Goal: Task Accomplishment & Management: Complete application form

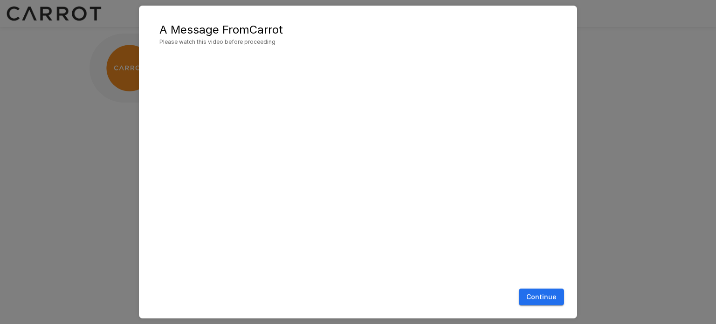
click at [549, 298] on button "Continue" at bounding box center [541, 297] width 45 height 17
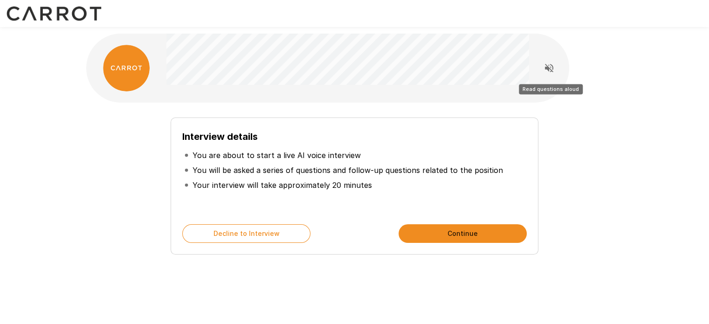
click at [548, 69] on icon "Read questions aloud" at bounding box center [549, 68] width 8 height 8
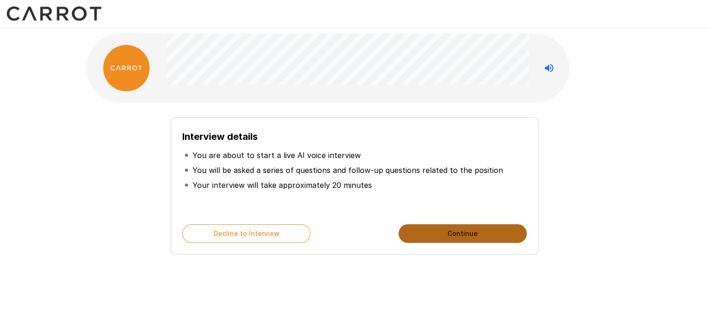
click at [452, 235] on button "Continue" at bounding box center [463, 233] width 128 height 19
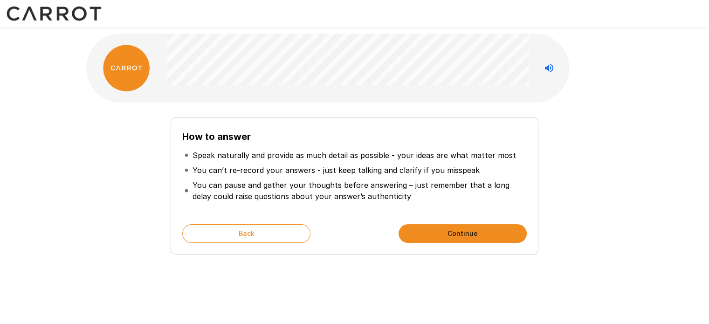
click at [452, 235] on button "Continue" at bounding box center [463, 233] width 128 height 19
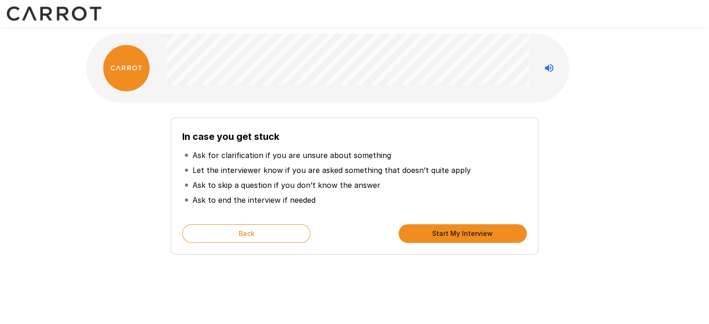
click at [452, 235] on button "Start My Interview" at bounding box center [463, 233] width 128 height 19
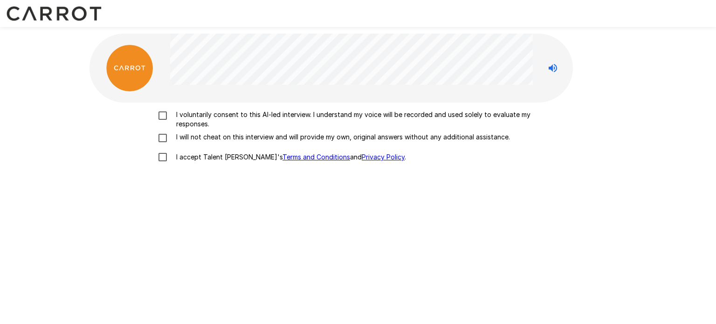
click at [188, 122] on p "I voluntarily consent to this AI-led interview. I understand my voice will be r…" at bounding box center [368, 119] width 391 height 19
click at [190, 139] on p "I will not cheat on this interview and will provide my own, original answers wi…" at bounding box center [342, 136] width 338 height 9
click at [191, 155] on p "I accept Talent Llama's Terms and Conditions and Privacy Policy ." at bounding box center [290, 156] width 234 height 9
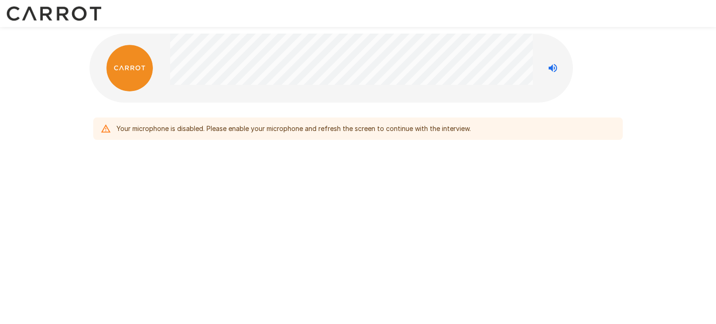
click at [254, 160] on div "Your microphone is disabled. Please enable your microphone and refresh the scre…" at bounding box center [358, 109] width 560 height 218
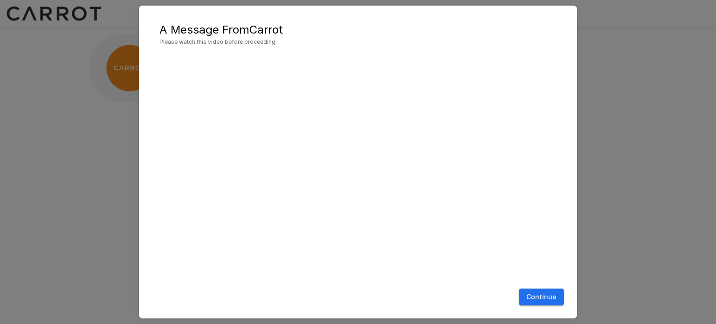
click at [549, 294] on button "Continue" at bounding box center [541, 297] width 45 height 17
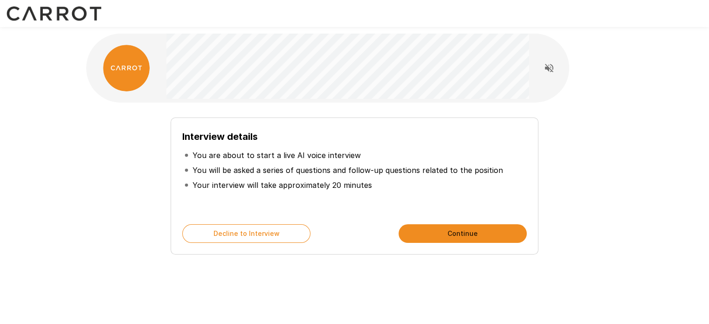
click at [431, 234] on button "Continue" at bounding box center [463, 233] width 128 height 19
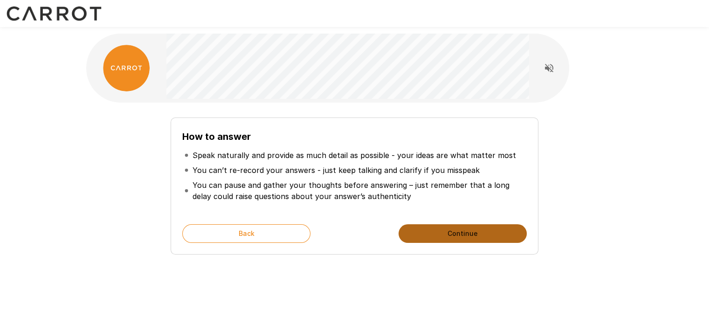
click at [431, 234] on button "Continue" at bounding box center [463, 233] width 128 height 19
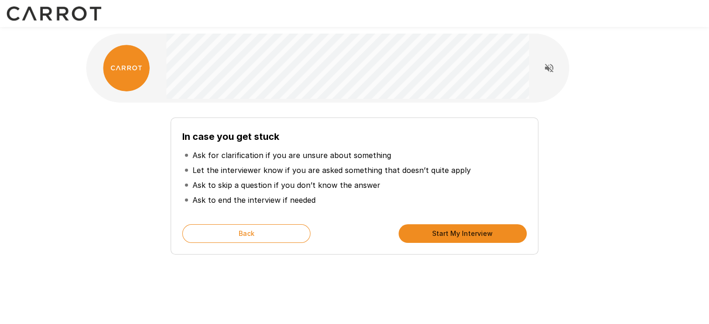
click at [431, 234] on button "Start My Interview" at bounding box center [463, 233] width 128 height 19
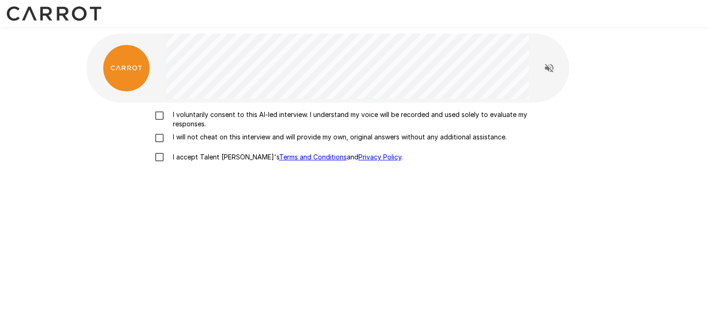
click at [175, 111] on p "I voluntarily consent to this AI-led interview. I understand my voice will be r…" at bounding box center [364, 119] width 391 height 19
click at [183, 132] on p "I will not cheat on this interview and will provide my own, original answers wi…" at bounding box center [338, 136] width 338 height 9
click at [187, 155] on p "I accept Talent Llama's Terms and Conditions and Privacy Policy ." at bounding box center [286, 156] width 234 height 9
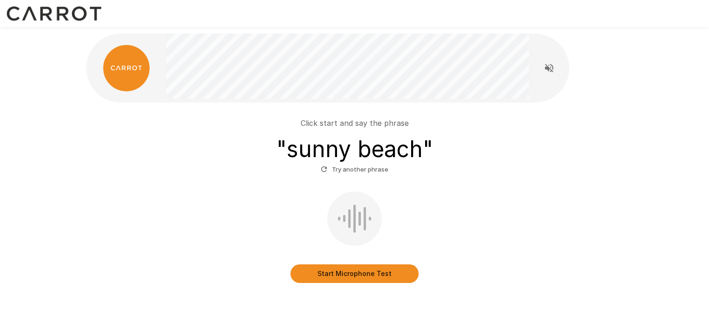
click at [326, 276] on button "Start Microphone Test" at bounding box center [355, 273] width 128 height 19
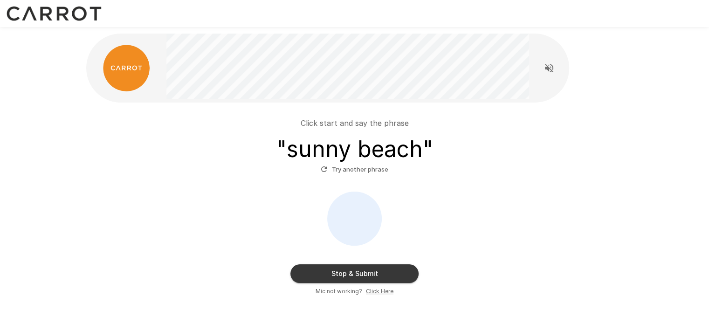
click at [325, 270] on button "Stop & Submit" at bounding box center [355, 273] width 128 height 19
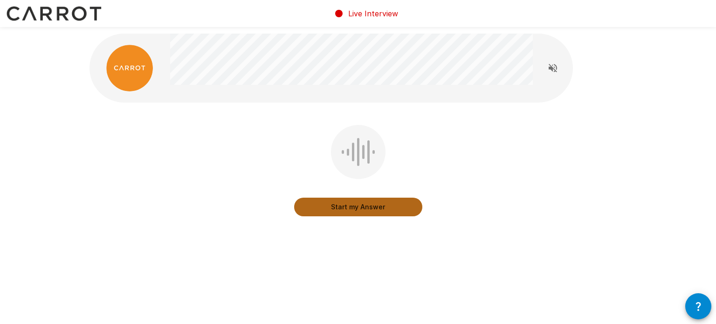
click at [334, 208] on button "Start my Answer" at bounding box center [358, 207] width 128 height 19
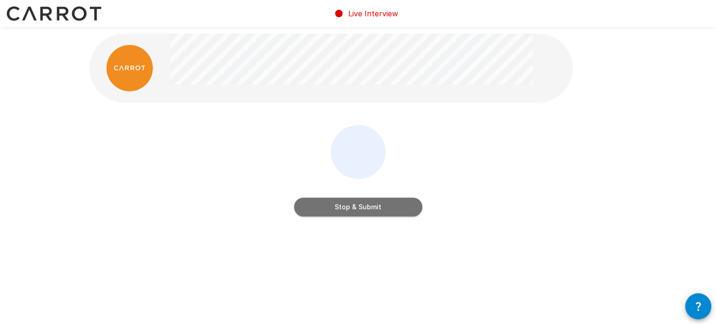
click at [334, 208] on button "Stop & Submit" at bounding box center [358, 207] width 128 height 19
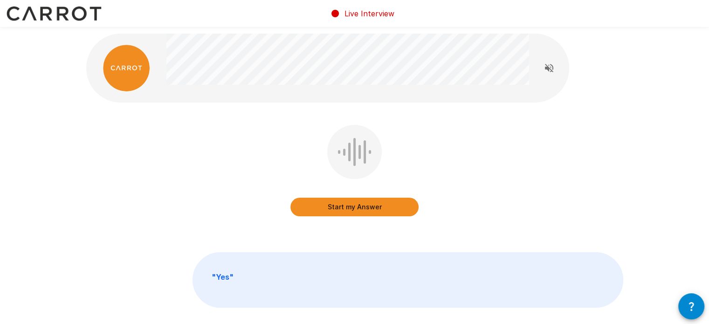
click at [334, 208] on button "Start my Answer" at bounding box center [355, 207] width 128 height 19
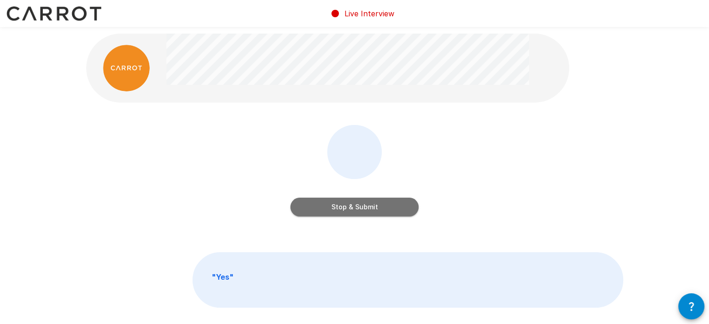
click at [334, 208] on button "Stop & Submit" at bounding box center [355, 207] width 128 height 19
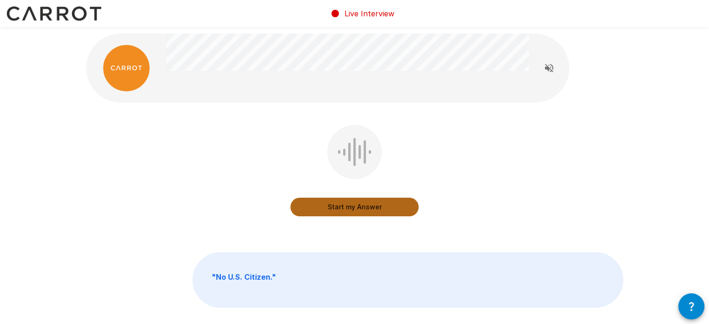
click at [334, 208] on button "Start my Answer" at bounding box center [355, 207] width 128 height 19
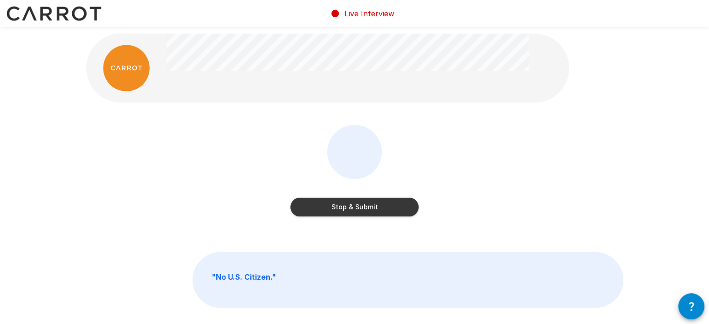
click at [334, 208] on button "Stop & Submit" at bounding box center [355, 207] width 128 height 19
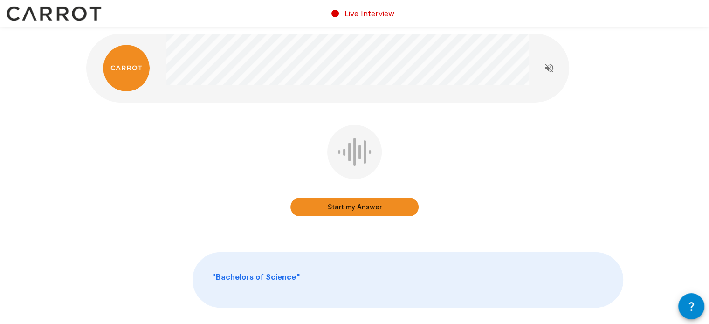
click at [334, 208] on button "Start my Answer" at bounding box center [355, 207] width 128 height 19
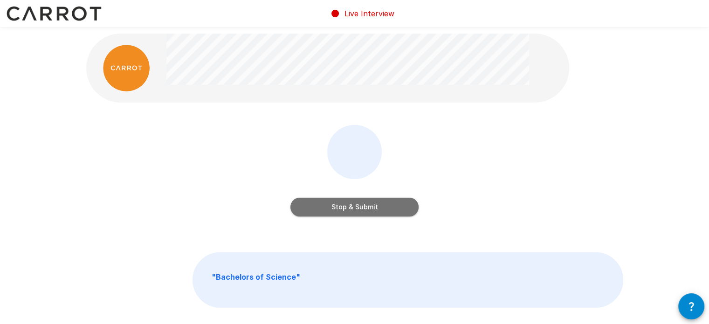
click at [334, 208] on button "Stop & Submit" at bounding box center [355, 207] width 128 height 19
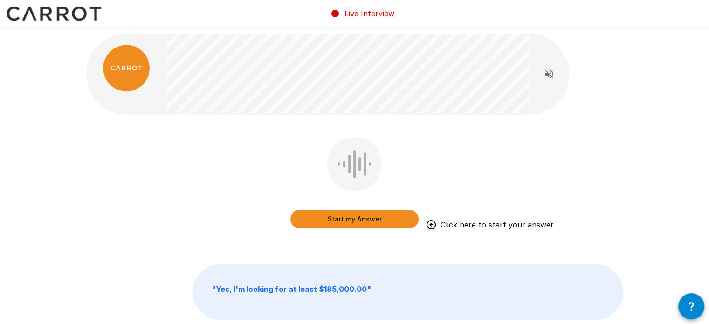
click at [321, 218] on button "Start my Answer" at bounding box center [355, 219] width 128 height 19
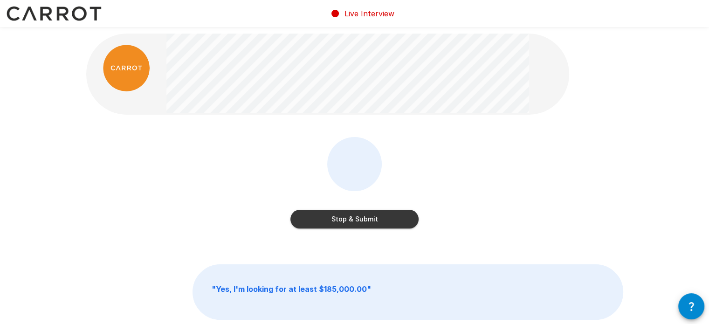
click at [310, 218] on button "Stop & Submit" at bounding box center [355, 219] width 128 height 19
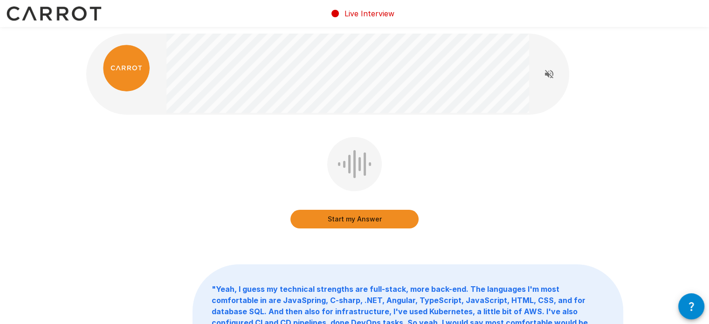
click at [312, 215] on button "Start my Answer" at bounding box center [355, 219] width 128 height 19
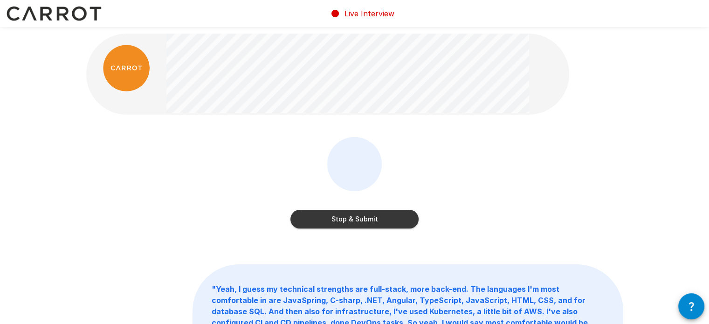
click at [319, 214] on button "Stop & Submit" at bounding box center [355, 219] width 128 height 19
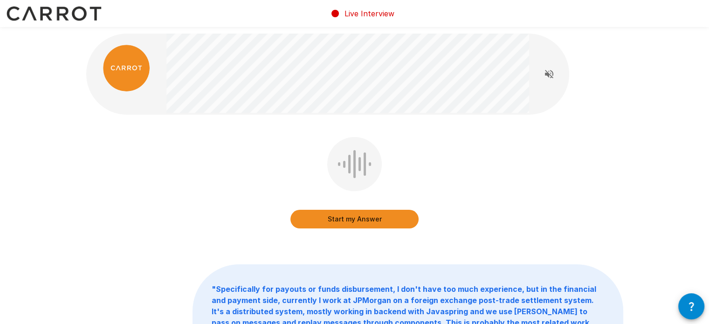
click at [327, 216] on button "Start my Answer" at bounding box center [355, 219] width 128 height 19
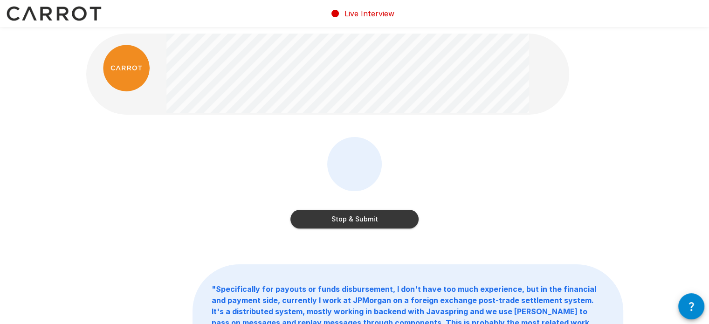
click at [332, 218] on button "Stop & Submit" at bounding box center [355, 219] width 128 height 19
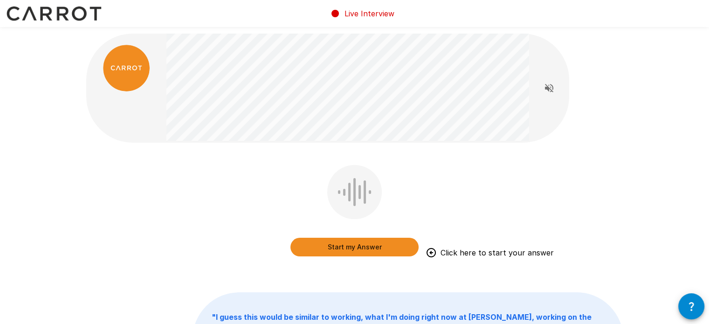
click at [335, 243] on button "Start my Answer" at bounding box center [355, 247] width 128 height 19
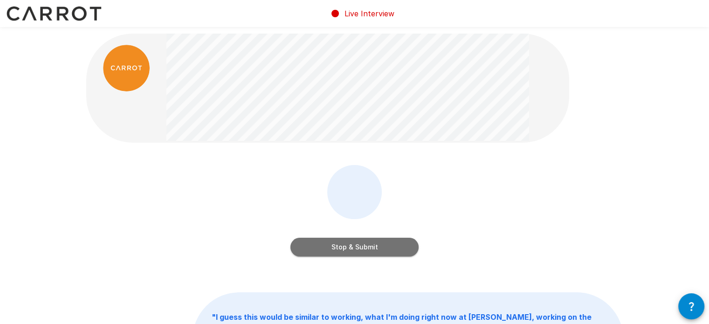
click at [330, 241] on button "Stop & Submit" at bounding box center [355, 247] width 128 height 19
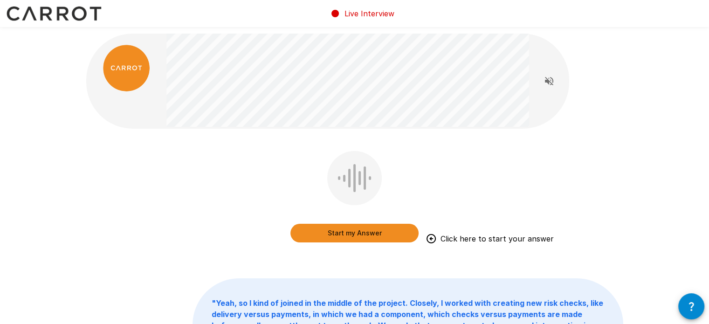
click at [319, 231] on button "Start my Answer" at bounding box center [355, 233] width 128 height 19
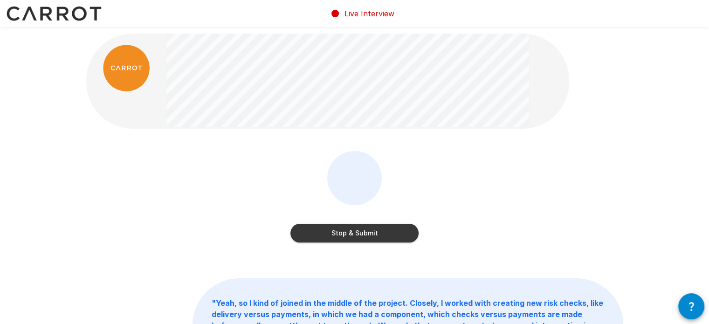
click at [335, 229] on button "Stop & Submit" at bounding box center [355, 233] width 128 height 19
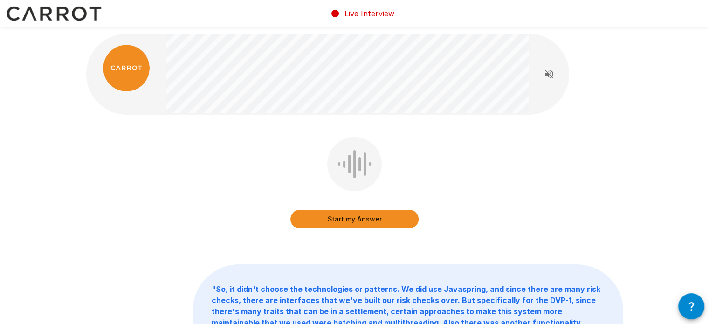
click at [328, 215] on button "Start my Answer" at bounding box center [355, 219] width 128 height 19
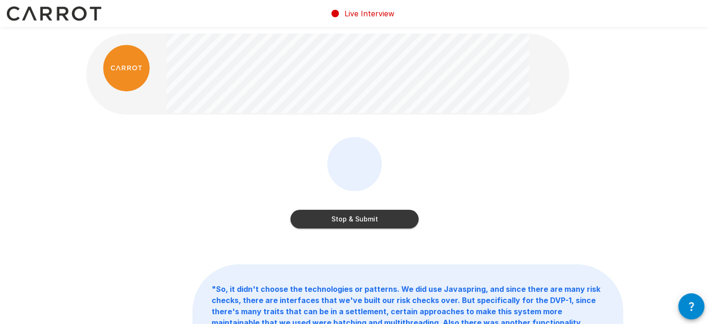
click at [329, 218] on button "Stop & Submit" at bounding box center [355, 219] width 128 height 19
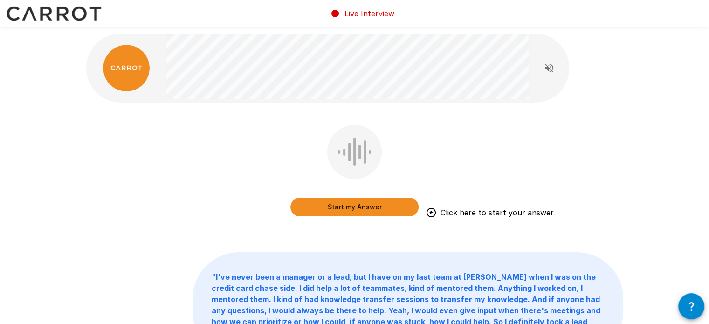
click at [313, 211] on button "Start my Answer" at bounding box center [355, 207] width 128 height 19
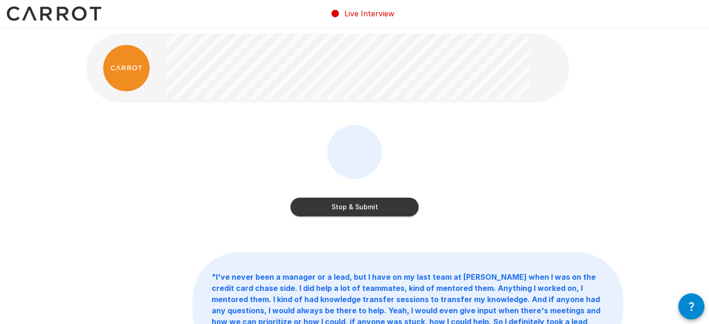
click at [313, 211] on button "Stop & Submit" at bounding box center [355, 207] width 128 height 19
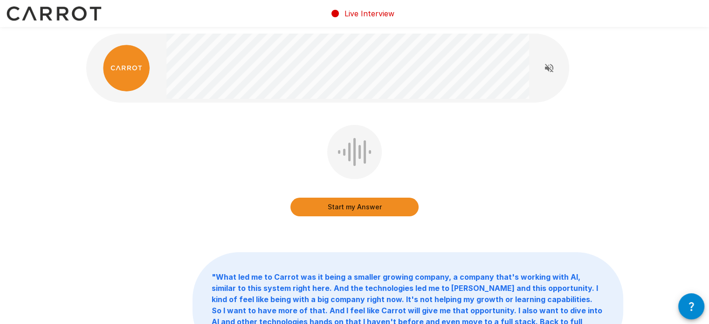
click at [313, 204] on button "Start my Answer" at bounding box center [355, 207] width 128 height 19
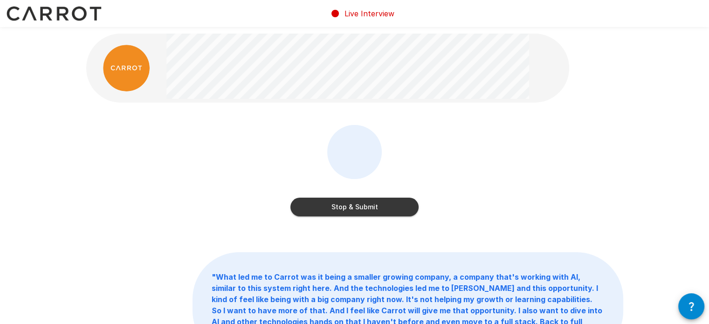
click at [320, 206] on button "Stop & Submit" at bounding box center [355, 207] width 128 height 19
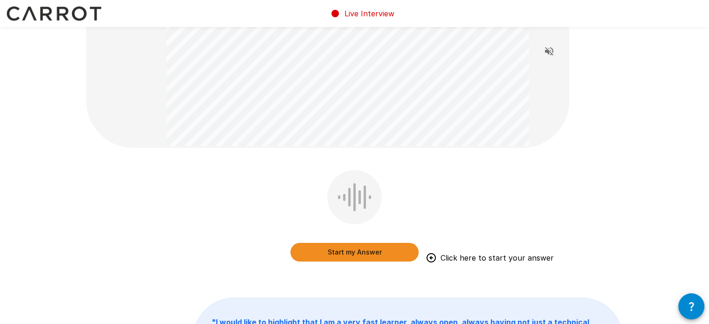
scroll to position [95, 0]
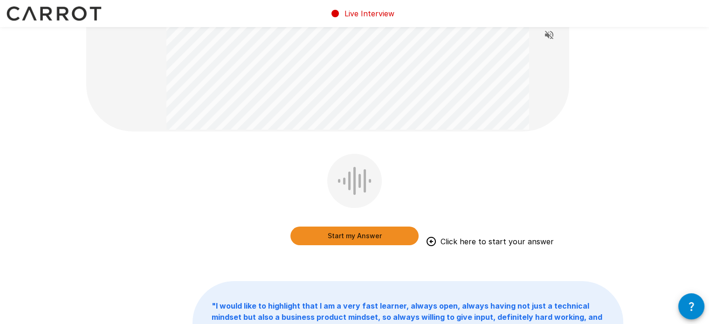
click at [302, 233] on button "Start my Answer" at bounding box center [355, 236] width 128 height 19
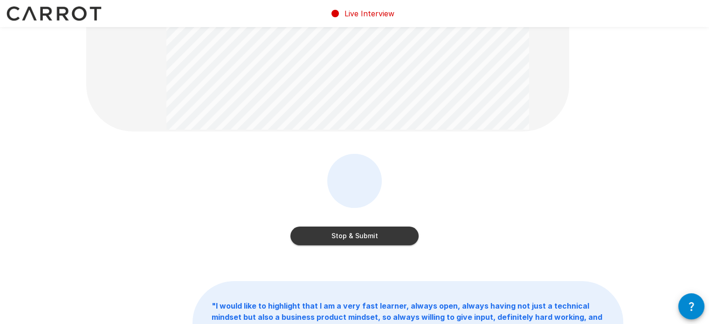
click at [302, 235] on button "Stop & Submit" at bounding box center [355, 236] width 128 height 19
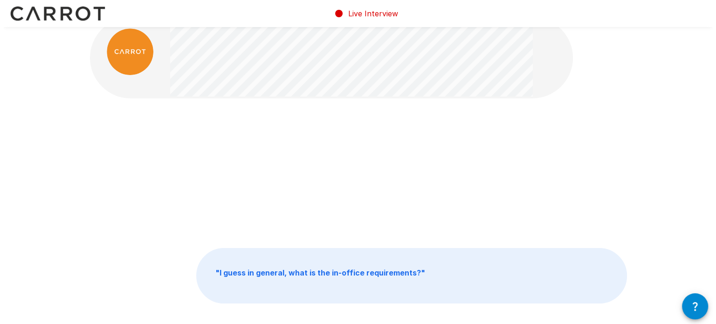
scroll to position [0, 0]
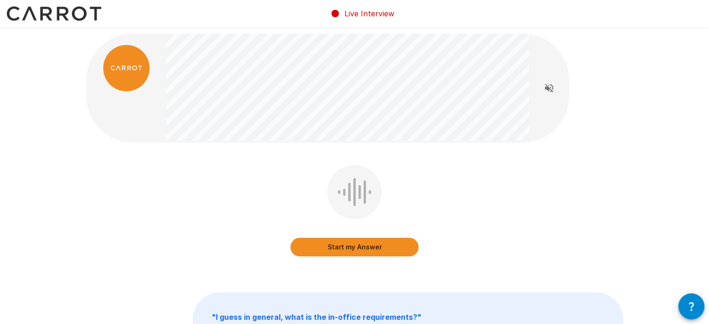
click at [382, 251] on button "Start my Answer" at bounding box center [355, 247] width 128 height 19
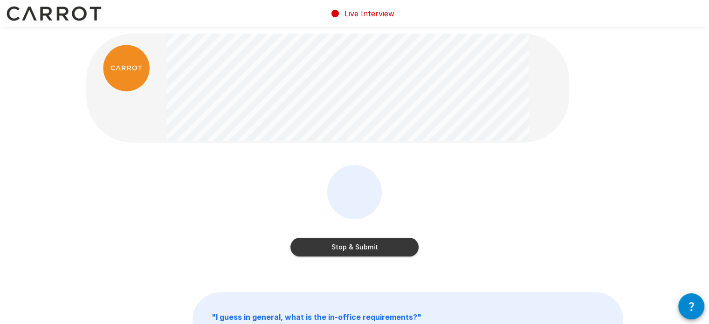
click at [315, 256] on button "Stop & Submit" at bounding box center [355, 247] width 128 height 19
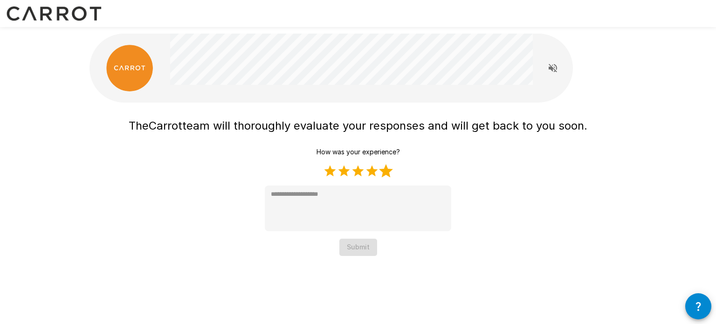
click at [385, 173] on label "5 Stars" at bounding box center [386, 171] width 14 height 14
type textarea "*"
click at [353, 248] on button "Submit" at bounding box center [358, 247] width 38 height 17
